Goal: Task Accomplishment & Management: Complete application form

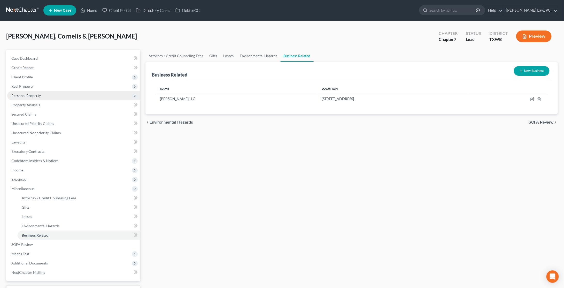
click at [37, 95] on span "Personal Property" at bounding box center [25, 95] width 29 height 4
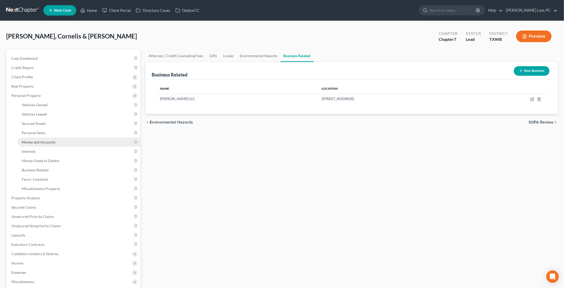
click at [48, 140] on span "Money and Accounts" at bounding box center [39, 142] width 34 height 4
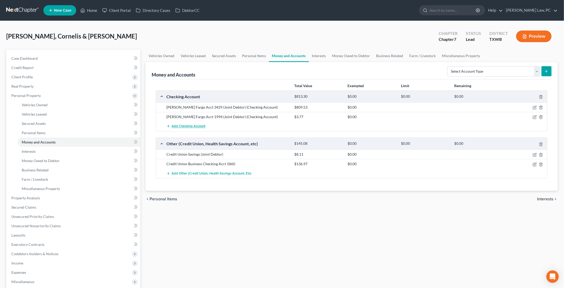
click at [190, 125] on span "Add Checking Account" at bounding box center [189, 126] width 34 height 4
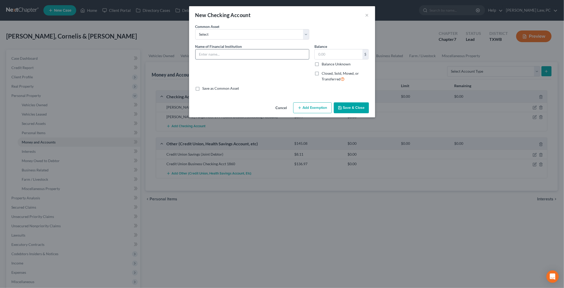
click at [258, 56] on input "text" at bounding box center [252, 54] width 113 height 10
type input "Chime"
click at [367, 14] on button "×" at bounding box center [367, 15] width 4 height 6
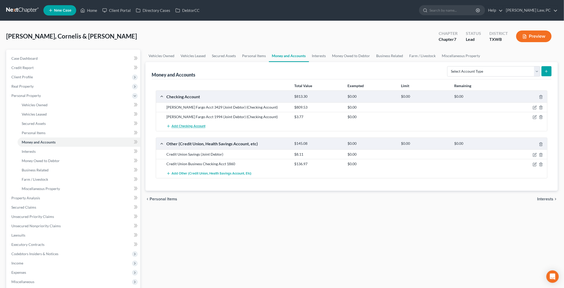
click at [199, 126] on span "Add Checking Account" at bounding box center [189, 126] width 34 height 4
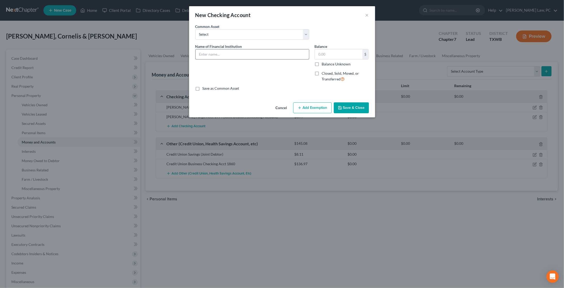
click at [251, 51] on input "text" at bounding box center [252, 54] width 113 height 10
type input "Chime"
click at [342, 107] on icon "button" at bounding box center [340, 108] width 4 height 4
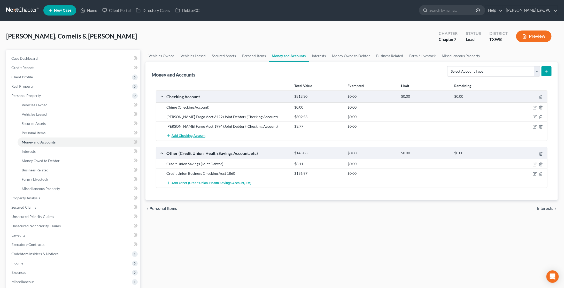
click at [188, 131] on button "Add Checking Account" at bounding box center [185, 136] width 39 height 10
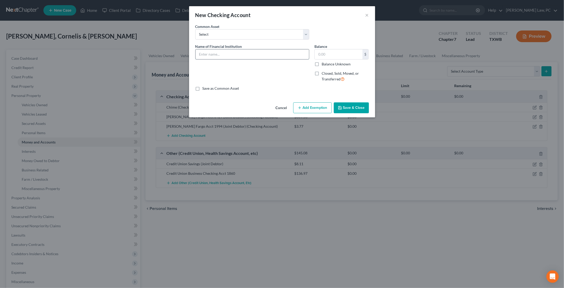
click at [244, 52] on input "text" at bounding box center [252, 54] width 113 height 10
type input "Chime (Joint Debtor)"
click at [347, 105] on button "Save & Close" at bounding box center [351, 107] width 35 height 11
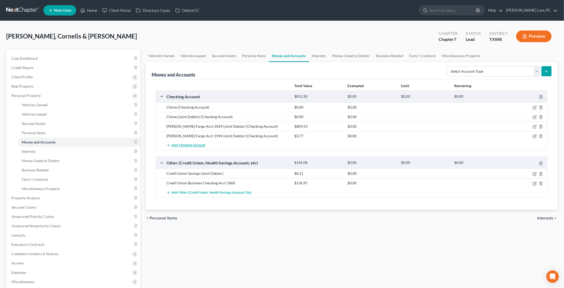
click at [198, 144] on span "Add Checking Account" at bounding box center [189, 145] width 34 height 4
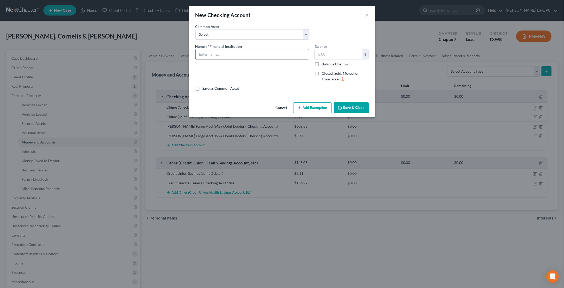
click at [264, 53] on input "text" at bounding box center [252, 54] width 113 height 10
type input "Cash App"
click at [349, 104] on button "Save & Close" at bounding box center [351, 107] width 35 height 11
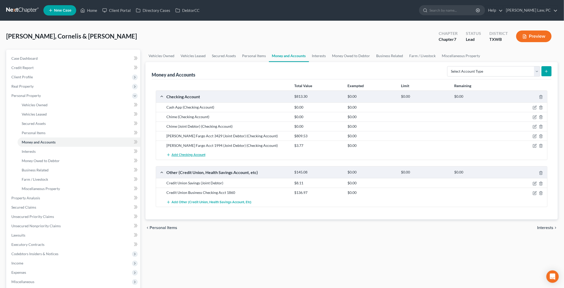
click at [191, 153] on span "Add Checking Account" at bounding box center [189, 155] width 34 height 4
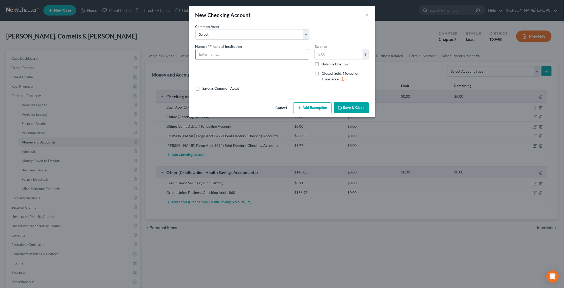
click at [247, 52] on input "text" at bounding box center [252, 54] width 113 height 10
type input "Cash App (Joint Debtor)"
click at [353, 110] on button "Save & Close" at bounding box center [351, 107] width 35 height 11
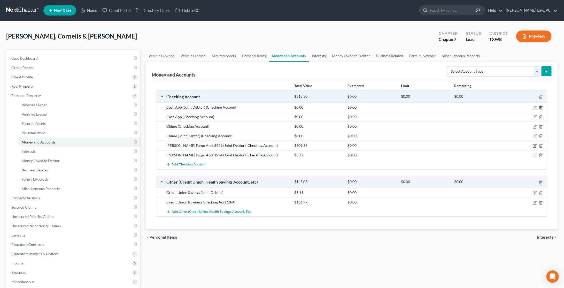
click at [541, 106] on icon "button" at bounding box center [541, 107] width 4 height 4
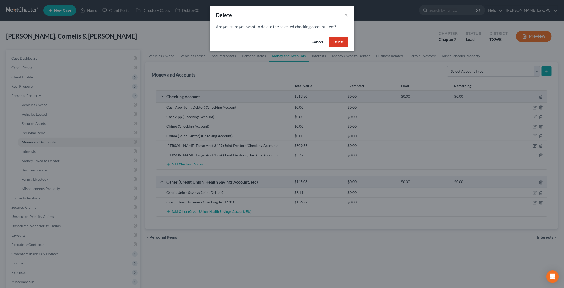
click at [344, 44] on button "Delete" at bounding box center [338, 42] width 19 height 10
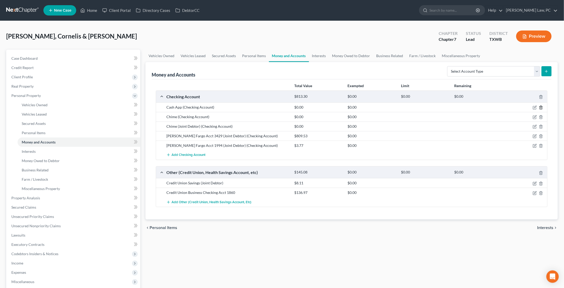
click at [541, 107] on icon "button" at bounding box center [541, 107] width 4 height 4
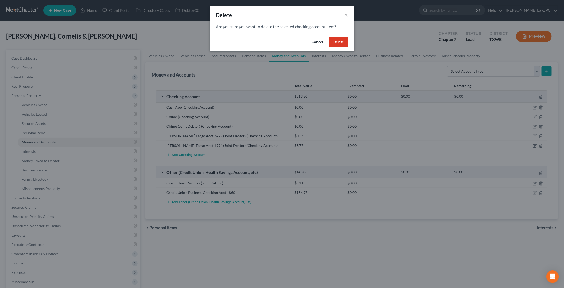
click at [337, 44] on button "Delete" at bounding box center [338, 42] width 19 height 10
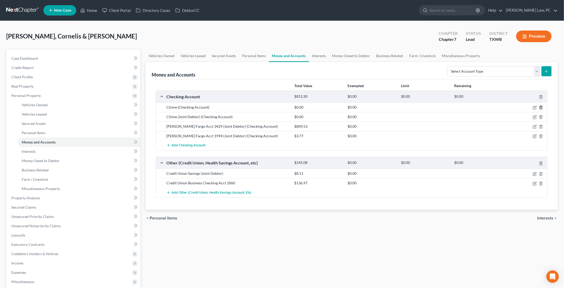
click at [541, 106] on icon "button" at bounding box center [541, 107] width 4 height 4
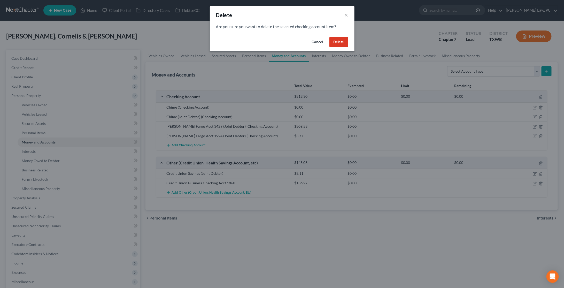
click at [345, 42] on button "Delete" at bounding box center [338, 42] width 19 height 10
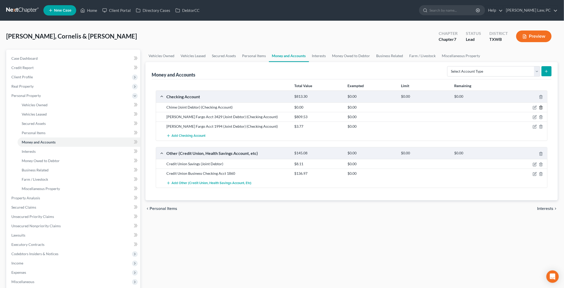
click at [541, 107] on line "button" at bounding box center [541, 107] width 0 height 1
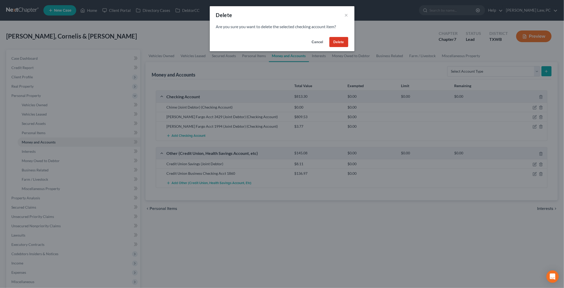
click at [342, 42] on button "Delete" at bounding box center [338, 42] width 19 height 10
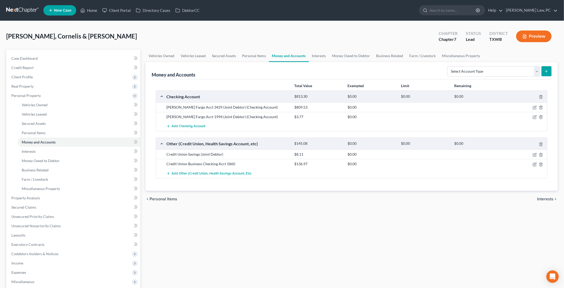
click at [22, 10] on link at bounding box center [22, 10] width 33 height 9
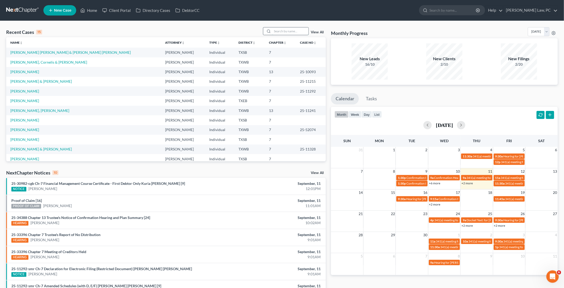
click at [287, 32] on input "search" at bounding box center [290, 30] width 36 height 7
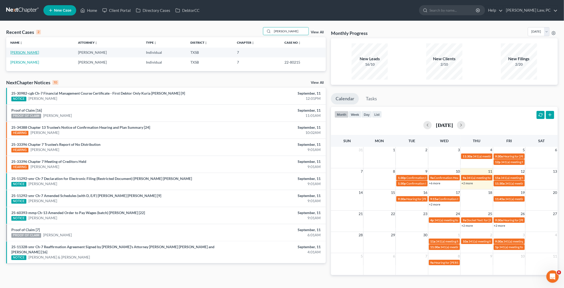
type input "morris"
click at [28, 51] on link "Morris, William" at bounding box center [24, 52] width 29 height 4
